Goal: Check status

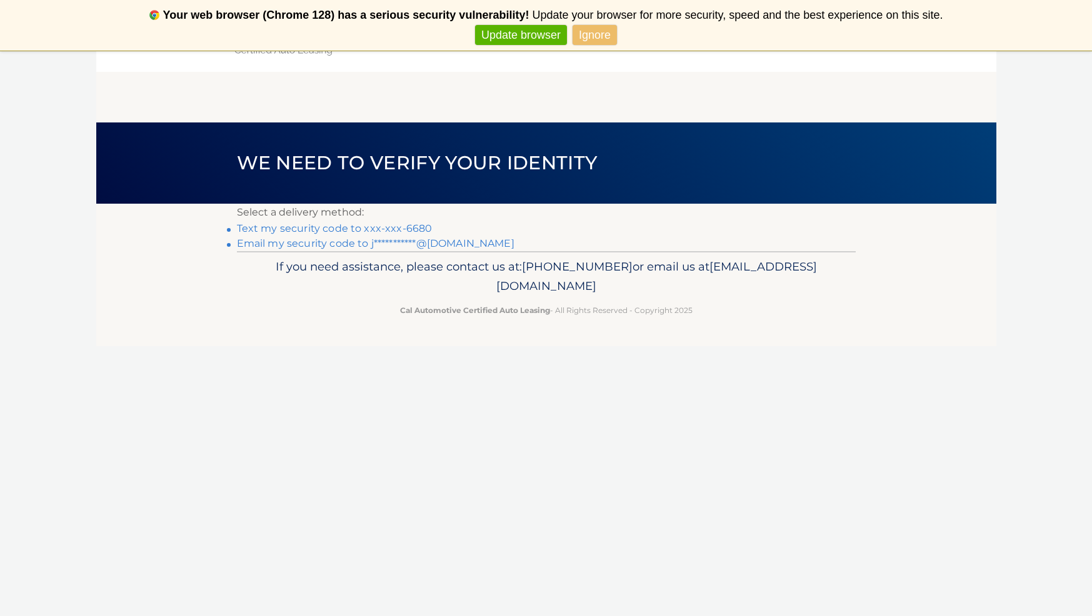
click at [317, 229] on link "Text my security code to xxx-xxx-6680" at bounding box center [335, 229] width 196 height 12
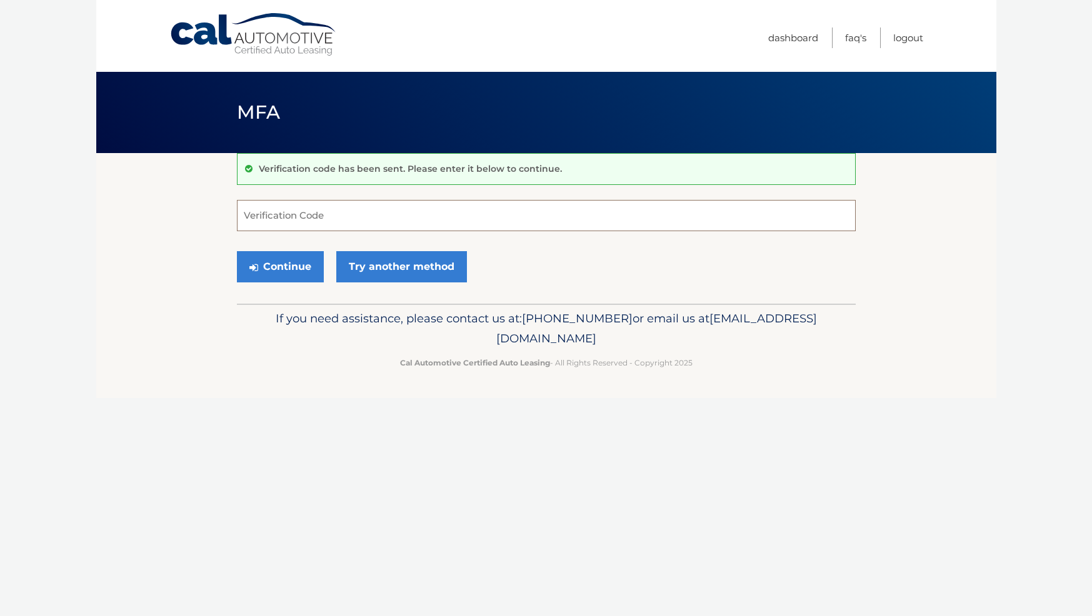
click at [296, 217] on input "Verification Code" at bounding box center [546, 215] width 619 height 31
type input "954873"
click at [273, 268] on button "Continue" at bounding box center [280, 266] width 87 height 31
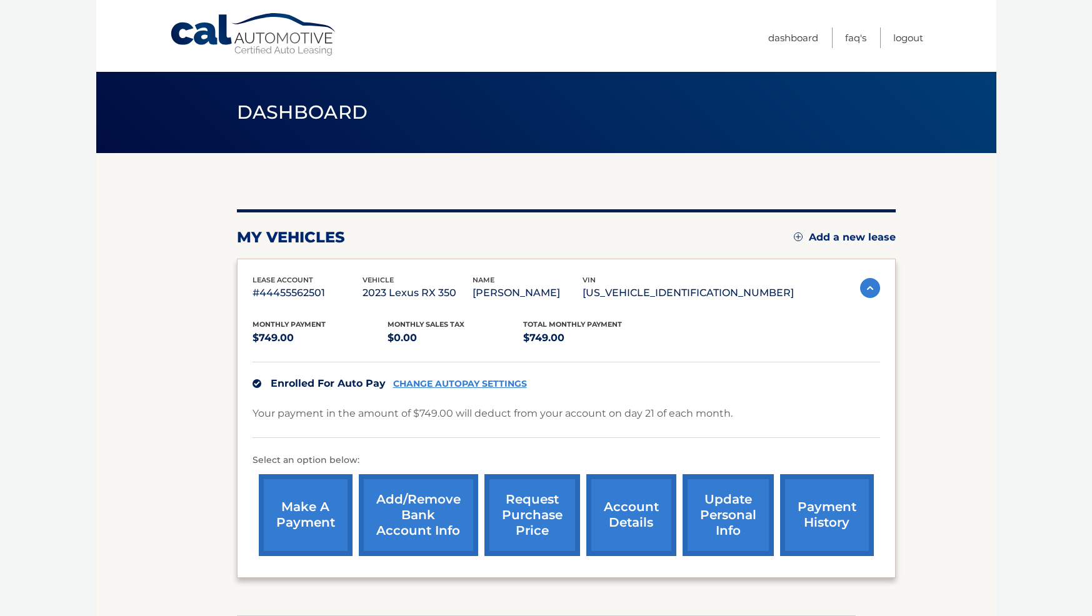
click at [817, 522] on link "payment history" at bounding box center [827, 515] width 94 height 82
